Goal: Contribute content: Contribute content

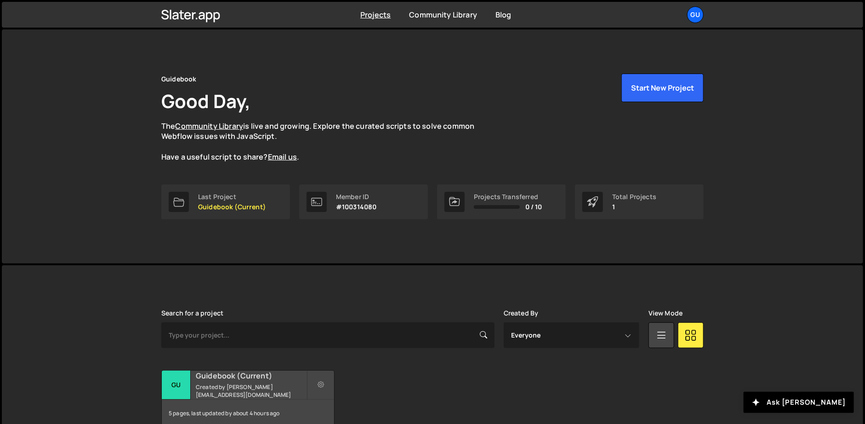
click at [234, 380] on h2 "Guidebook (Current)" at bounding box center [251, 375] width 111 height 10
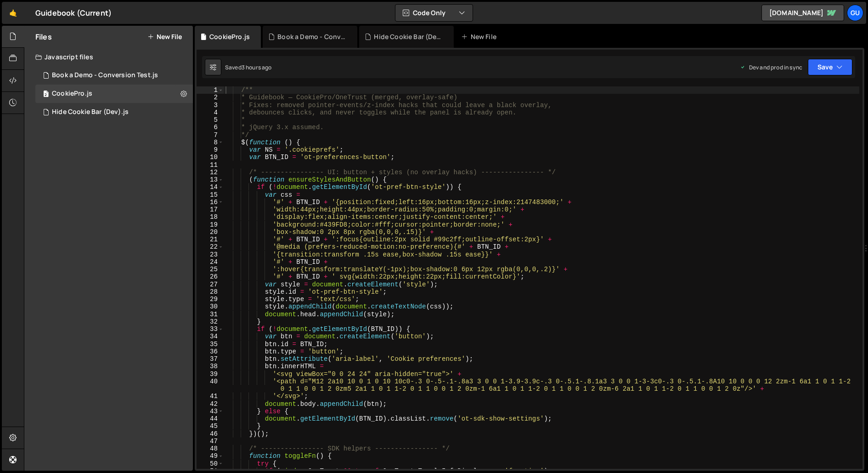
click at [178, 41] on div "Files New File" at bounding box center [108, 37] width 169 height 22
click at [178, 39] on button "New File" at bounding box center [164, 36] width 34 height 7
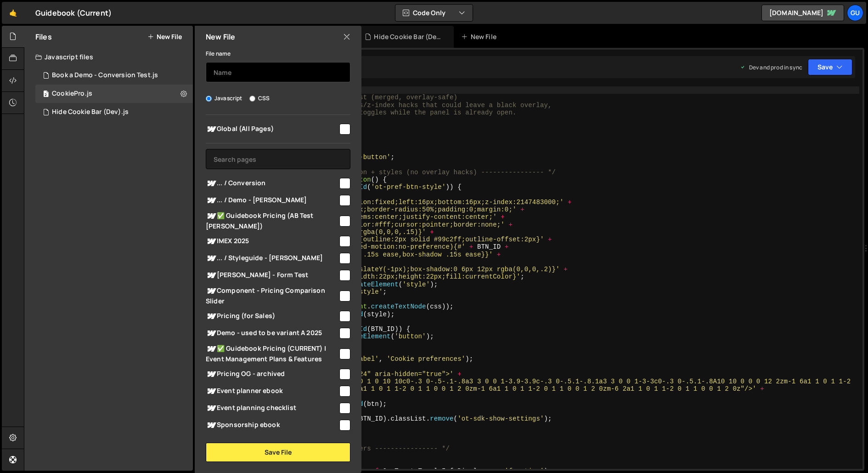
click at [299, 75] on input "text" at bounding box center [278, 72] width 145 height 20
type input "Coversion For"
type input "Conversion Form Demos"
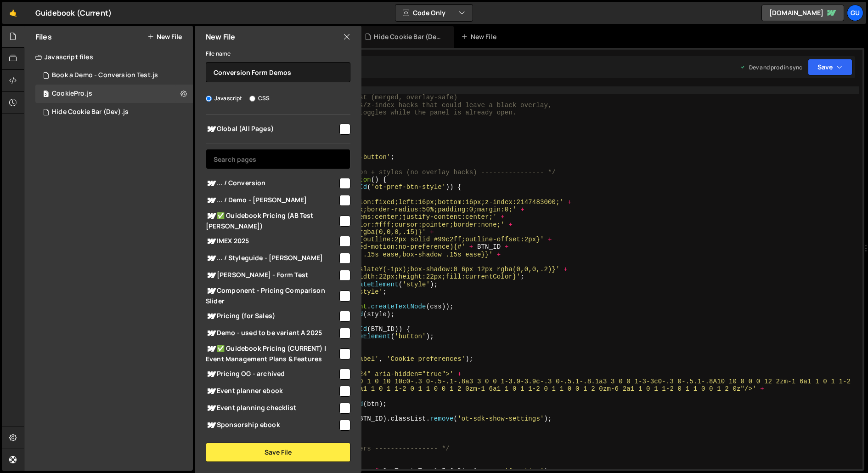
click at [274, 156] on input "text" at bounding box center [278, 159] width 145 height 20
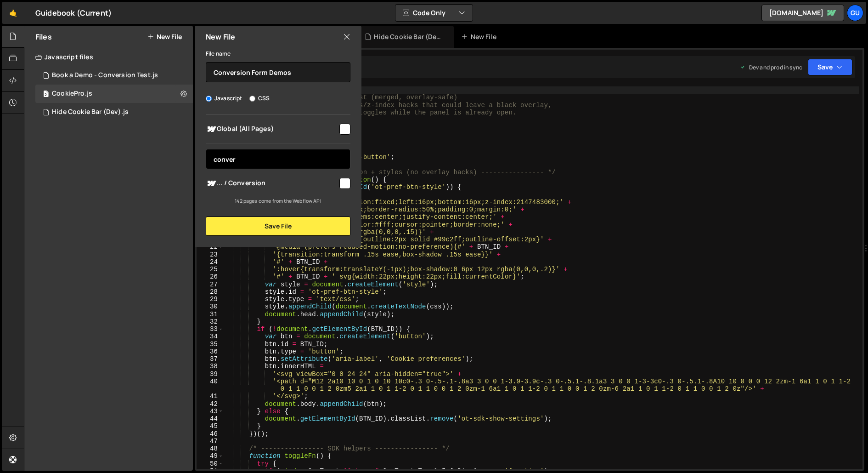
type input "conver"
click at [345, 187] on input "checkbox" at bounding box center [345, 183] width 11 height 11
checkbox input "true"
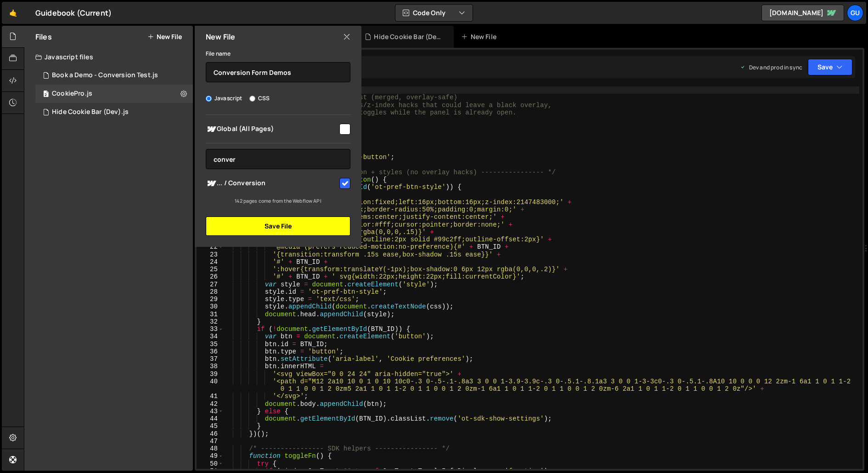
click at [324, 225] on button "Save File" at bounding box center [278, 225] width 145 height 19
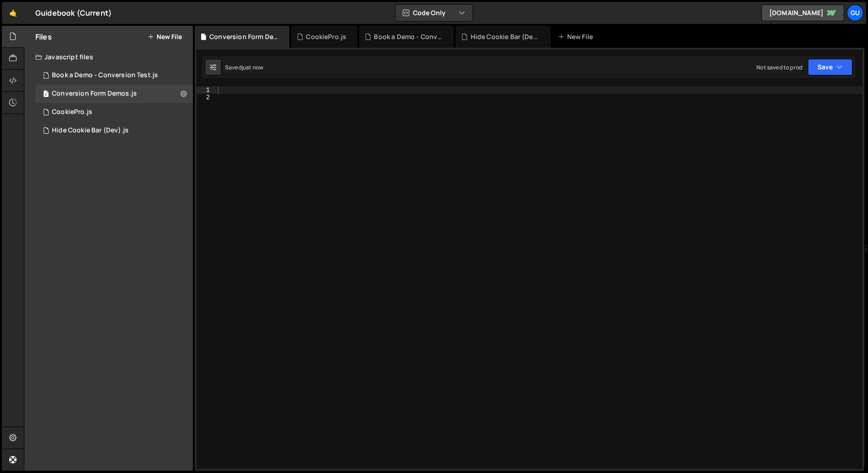
click at [271, 106] on div at bounding box center [539, 284] width 647 height 397
click at [275, 91] on div at bounding box center [539, 284] width 647 height 397
paste textarea "});"
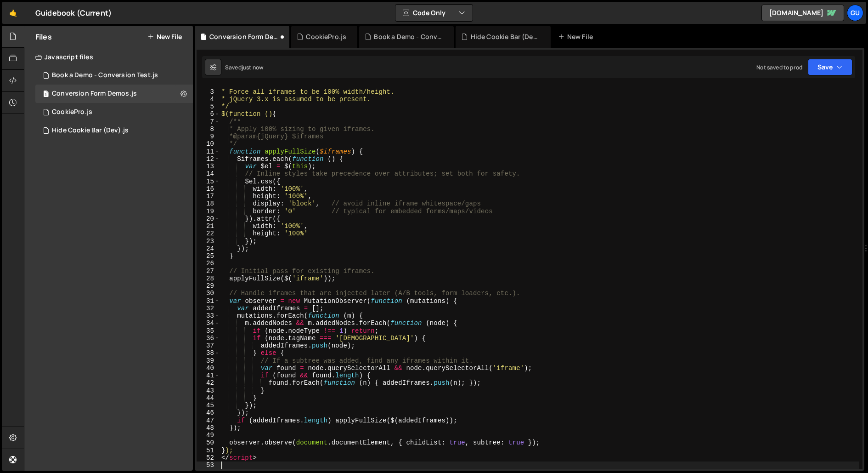
click at [235, 423] on div "/** * Force all iframes to be 100% width/height. * jQuery 3.x is assumed to be …" at bounding box center [540, 278] width 640 height 397
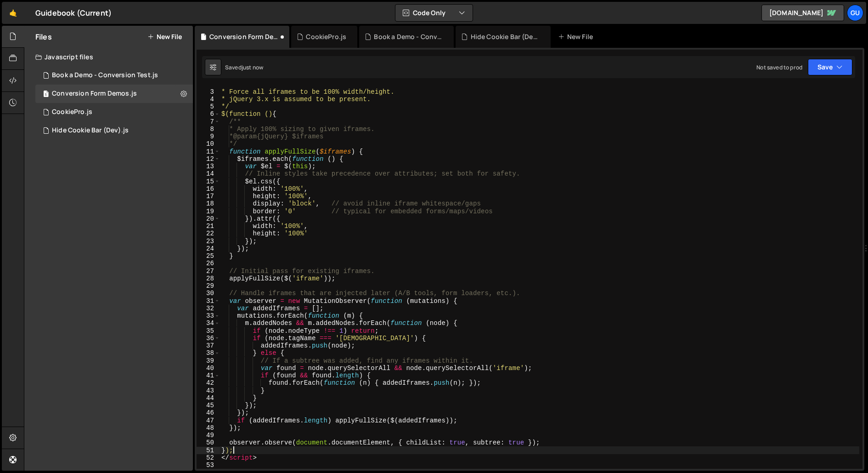
click at [240, 423] on div "/** * Force all iframes to be 100% width/height. * jQuery 3.x is assumed to be …" at bounding box center [540, 278] width 640 height 397
type textarea "</script>"
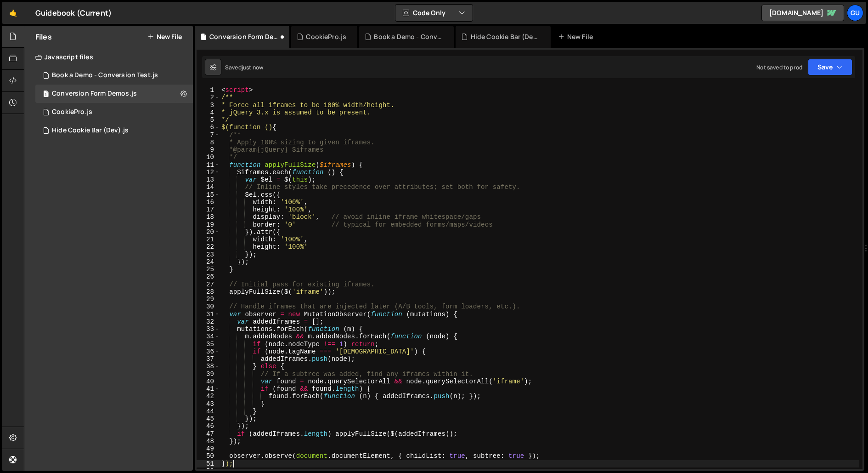
click at [245, 90] on div "< script > /** * Force all iframes to be 100% width/height. * jQuery 3.x is ass…" at bounding box center [540, 284] width 640 height 397
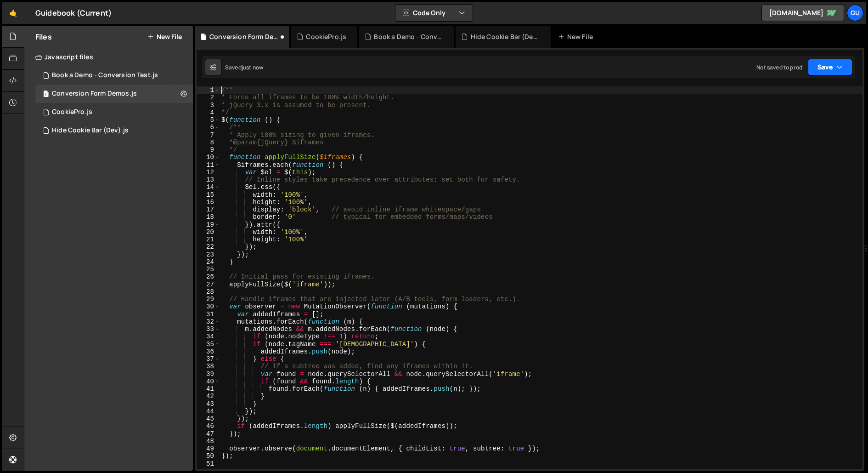
click at [827, 70] on button "Save" at bounding box center [830, 67] width 45 height 17
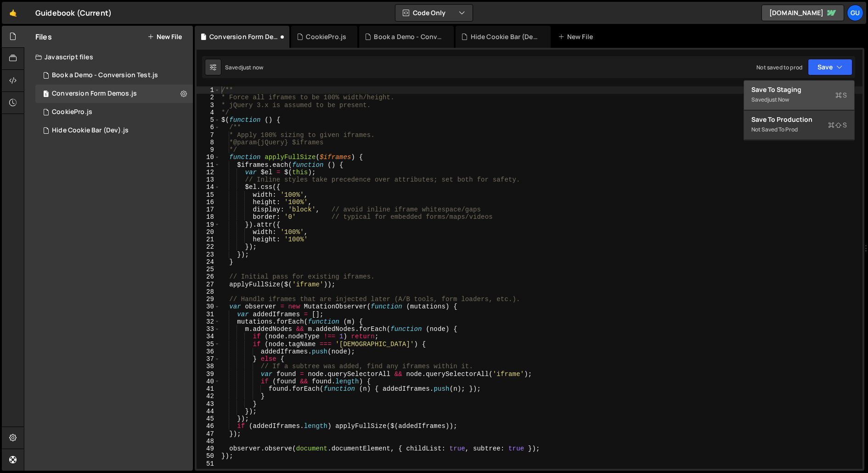
click at [825, 83] on button "Save to Staging S Saved just now" at bounding box center [799, 95] width 110 height 30
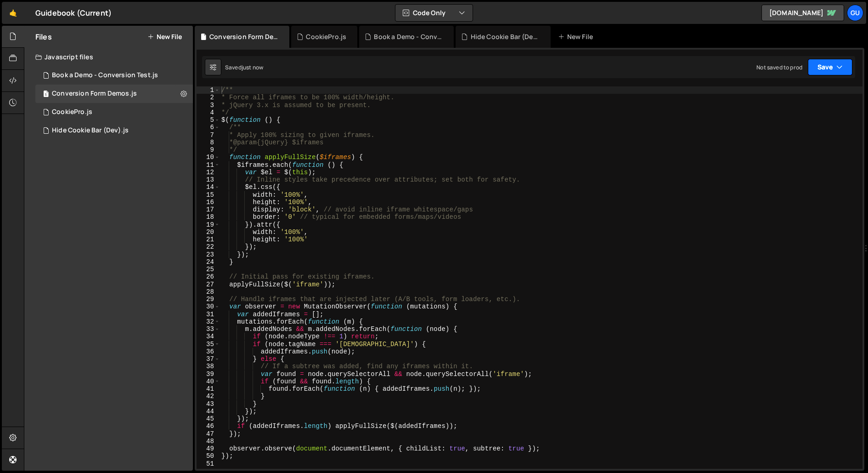
click at [835, 65] on button "Save" at bounding box center [830, 67] width 45 height 17
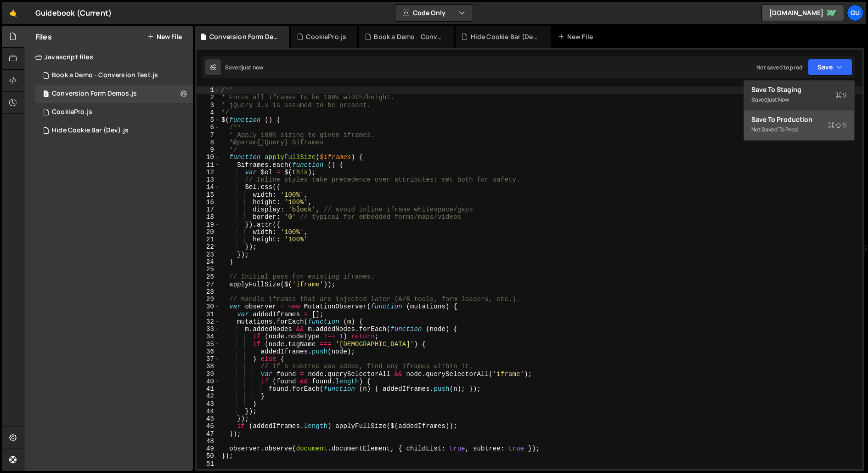
click at [821, 130] on div "Not saved to prod" at bounding box center [800, 129] width 96 height 11
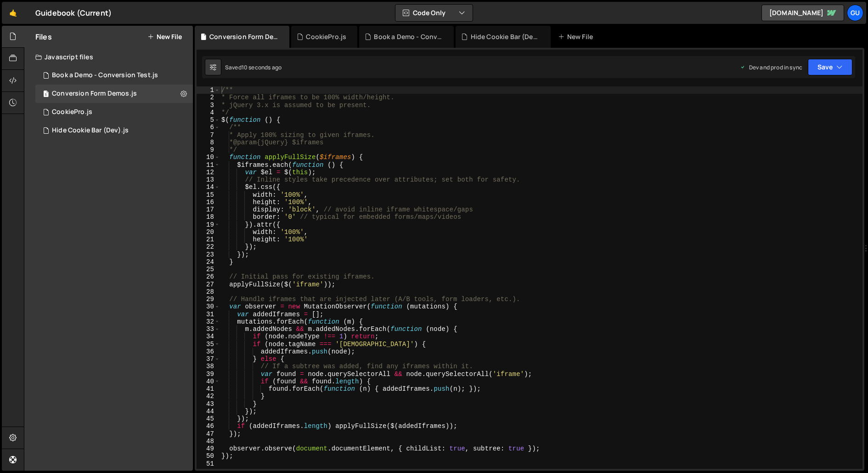
click at [295, 200] on div "/** * Force all iframes to be 100% width/height. * jQuery 3.x is assumed to be …" at bounding box center [542, 284] width 644 height 397
type textarea "height: '700px',"
click at [850, 56] on div "Saved just now Prod is out of sync Upgrade to Edit Save Save to Staging S Saved…" at bounding box center [528, 67] width 653 height 22
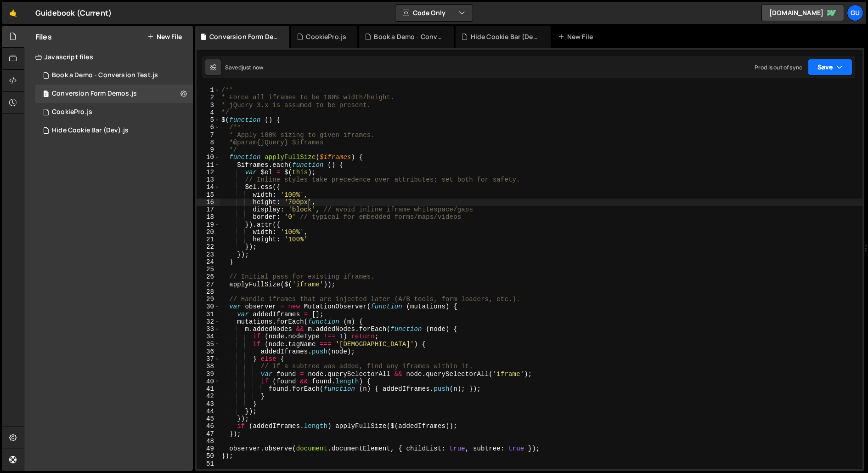
click at [838, 62] on button "Save" at bounding box center [830, 67] width 45 height 17
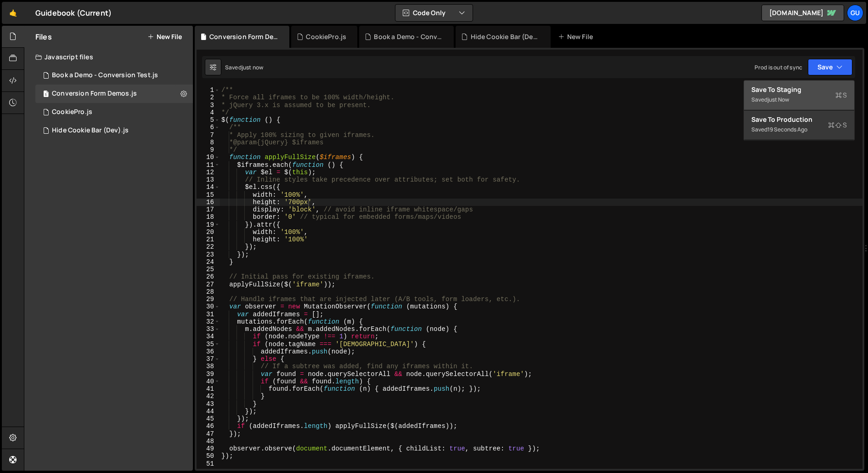
click at [812, 95] on div "Saved just now" at bounding box center [800, 99] width 96 height 11
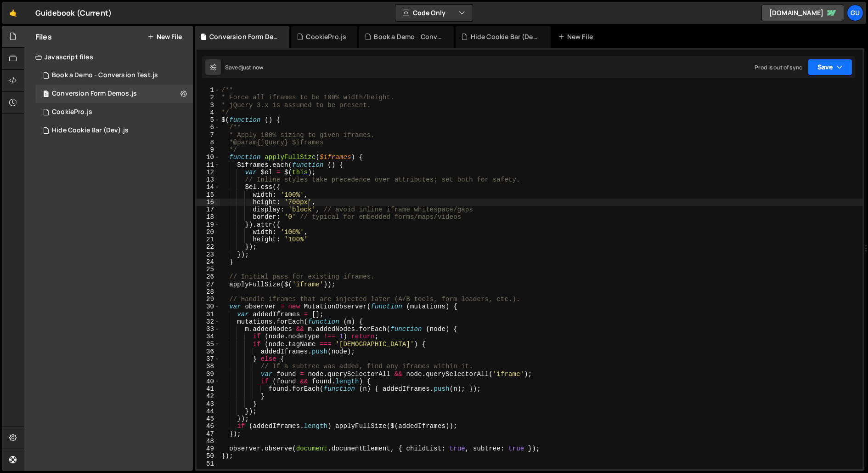
click at [835, 66] on button "Save" at bounding box center [830, 67] width 45 height 17
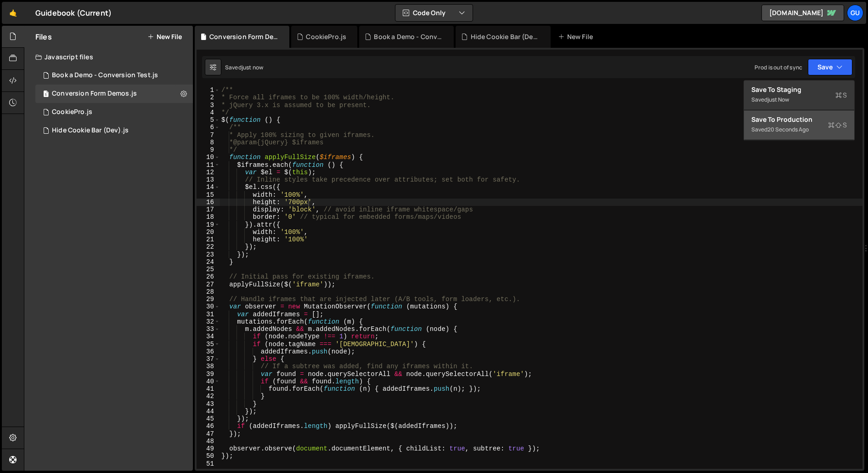
click at [801, 126] on div "20 seconds ago" at bounding box center [788, 129] width 41 height 8
